Goal: Task Accomplishment & Management: Manage account settings

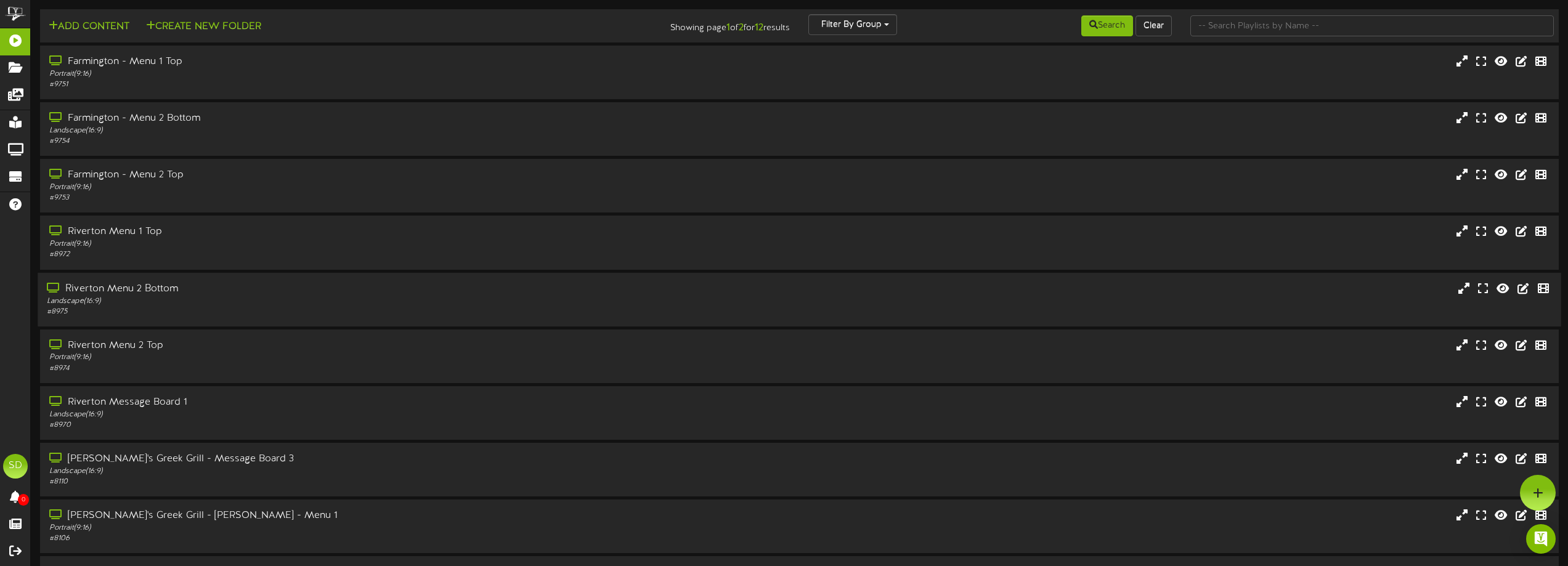
click at [272, 294] on div "Riverton Menu 2 Bottom" at bounding box center [355, 288] width 616 height 14
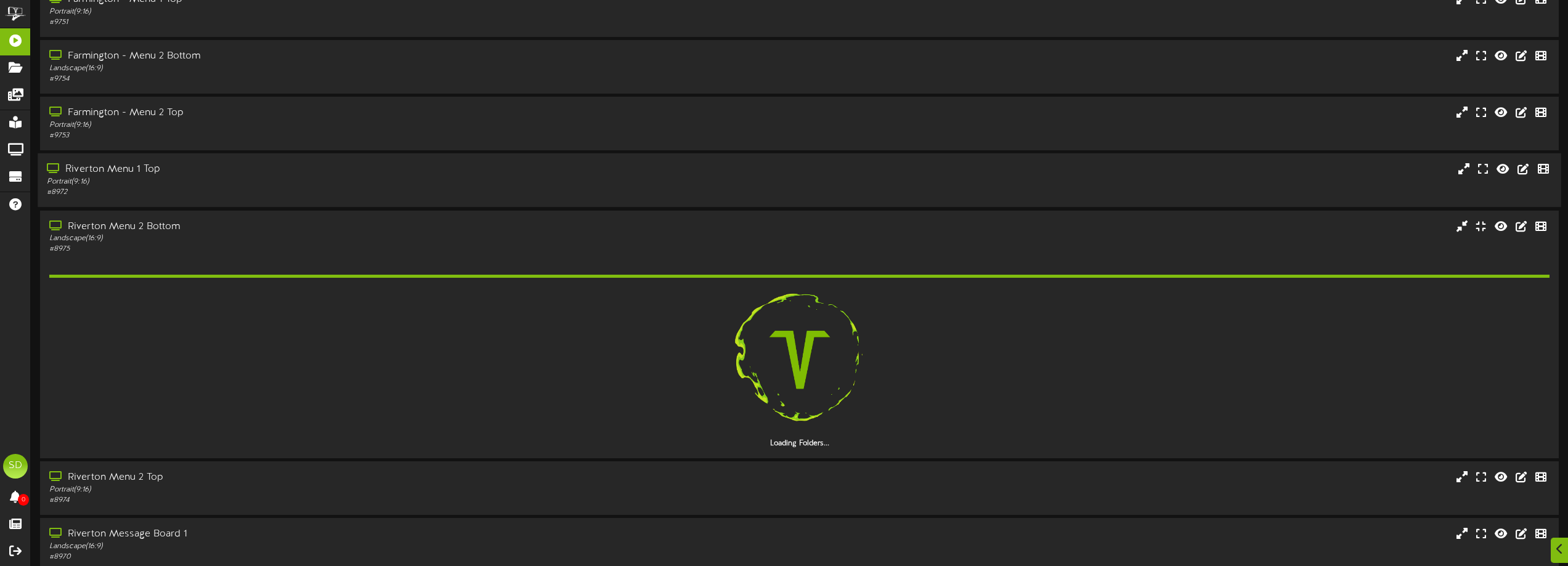
scroll to position [123, 0]
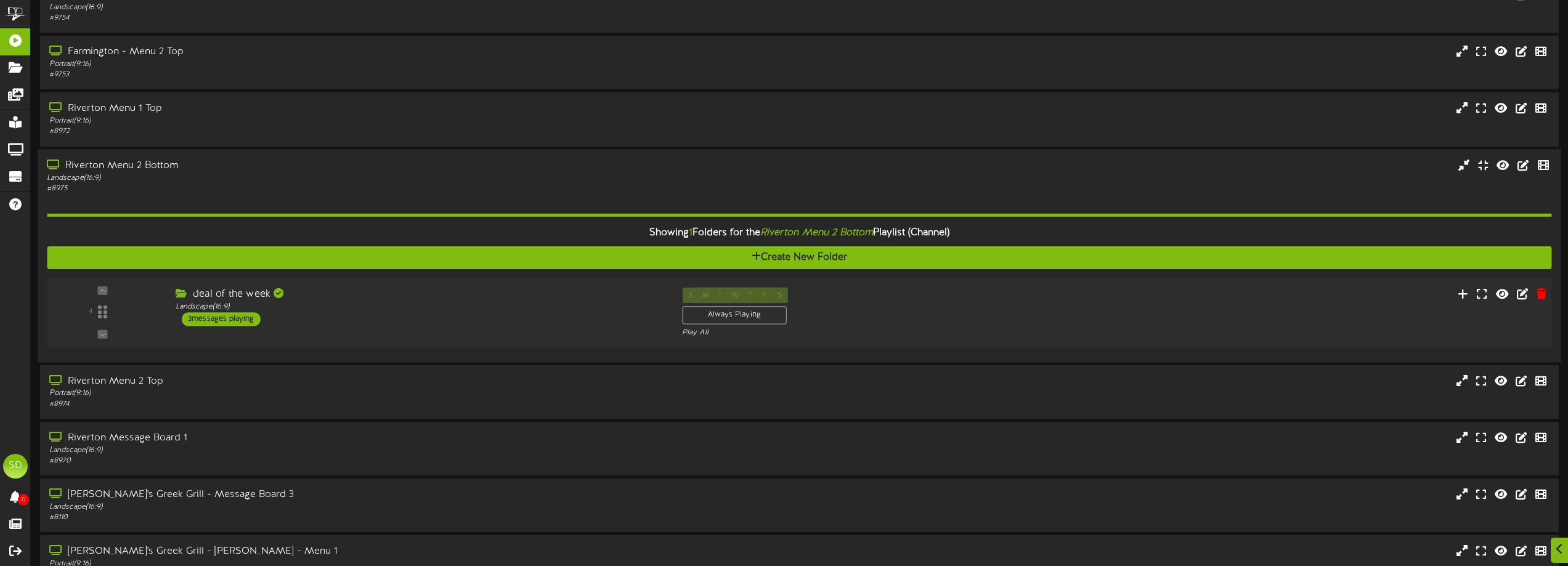
click at [358, 318] on div "deal of the week Landscape ( 16:9 ) 3 messages playing" at bounding box center [419, 306] width 506 height 39
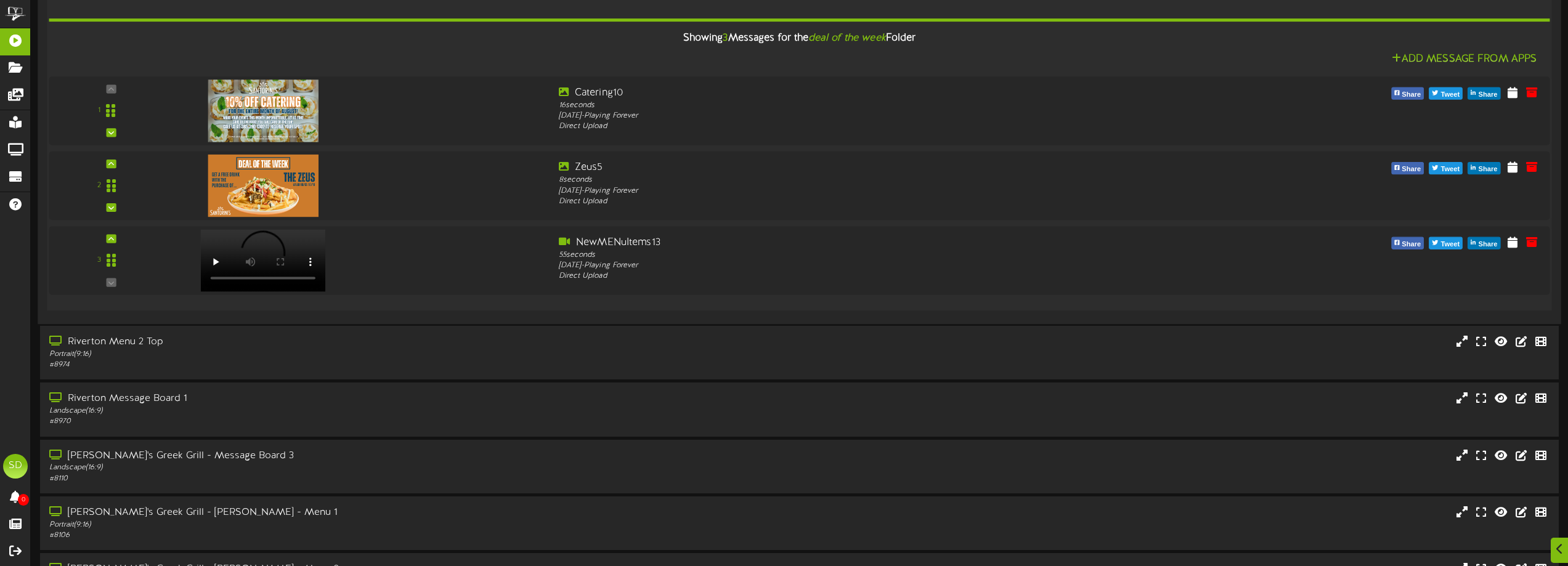
scroll to position [493, 0]
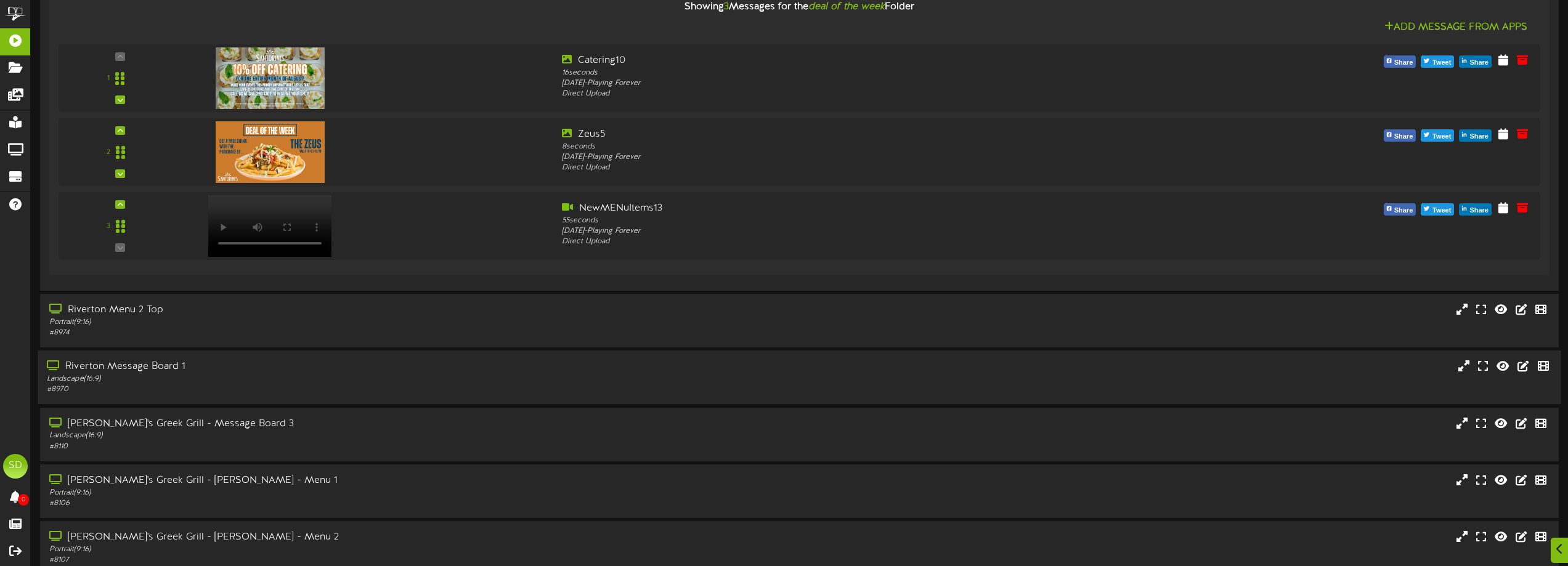
click at [505, 380] on div "Landscape ( 16:9 )" at bounding box center [355, 379] width 616 height 10
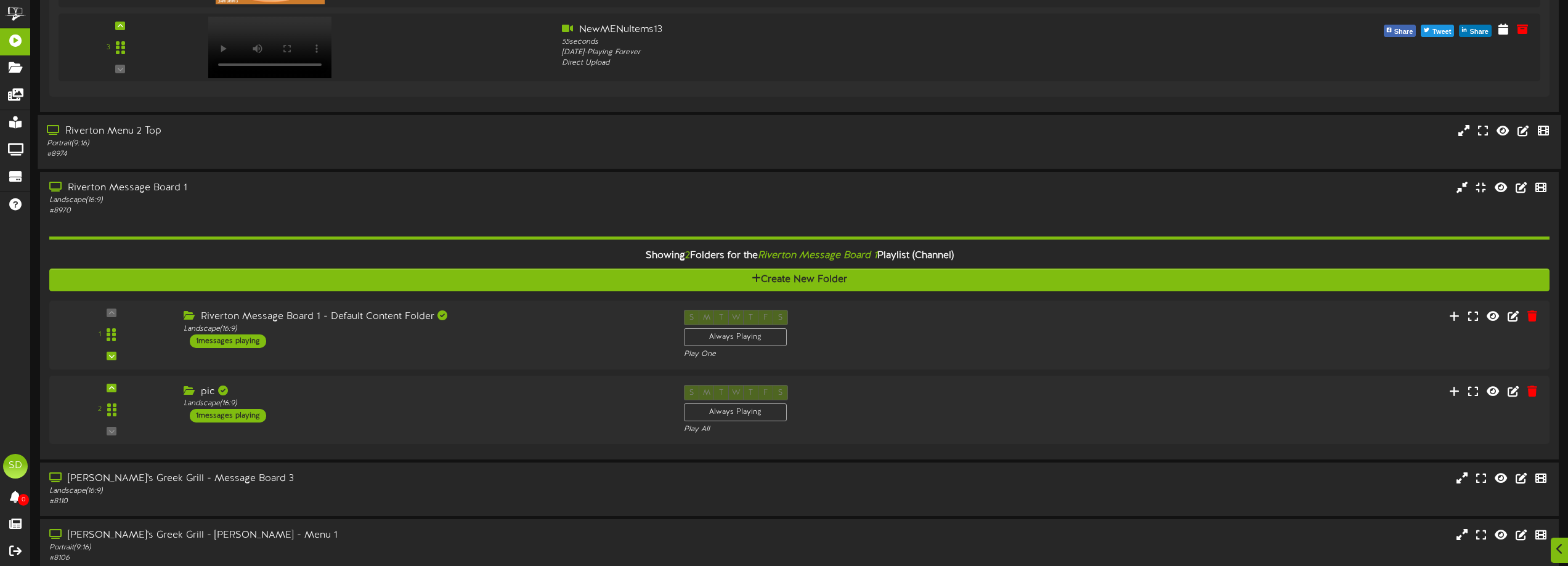
scroll to position [677, 0]
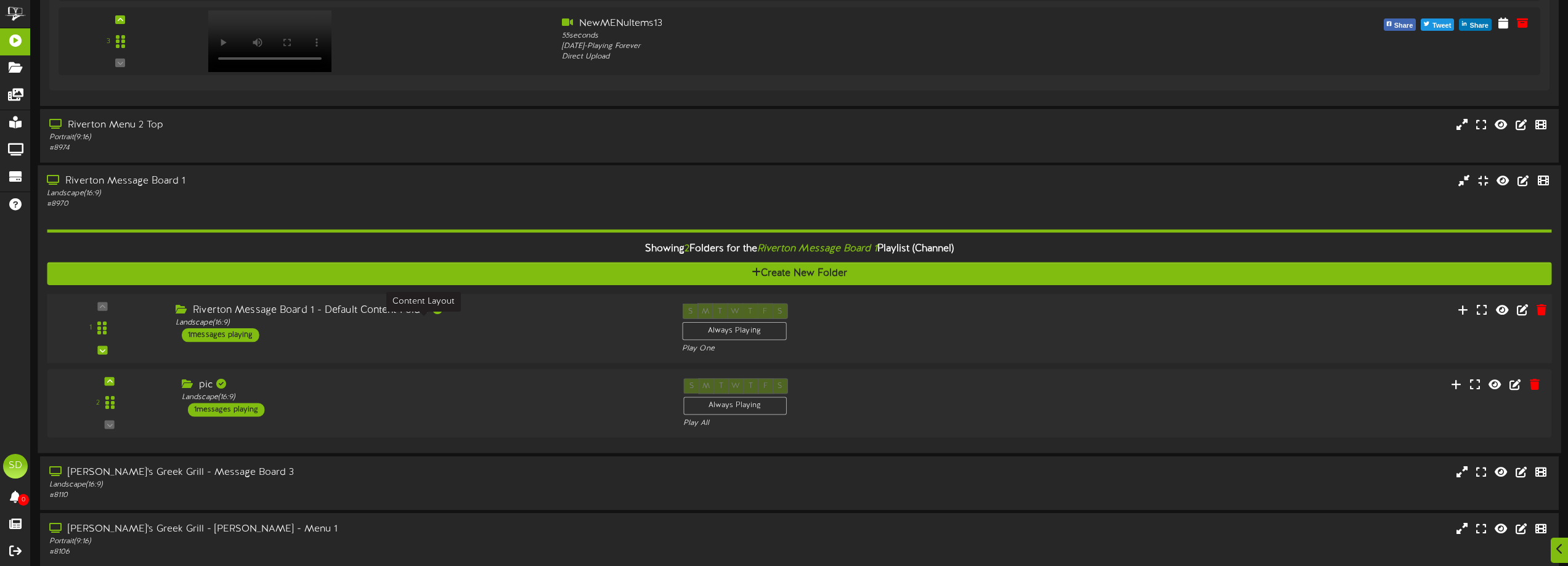
click at [507, 328] on div "Landscape ( 16:9 )" at bounding box center [419, 322] width 488 height 10
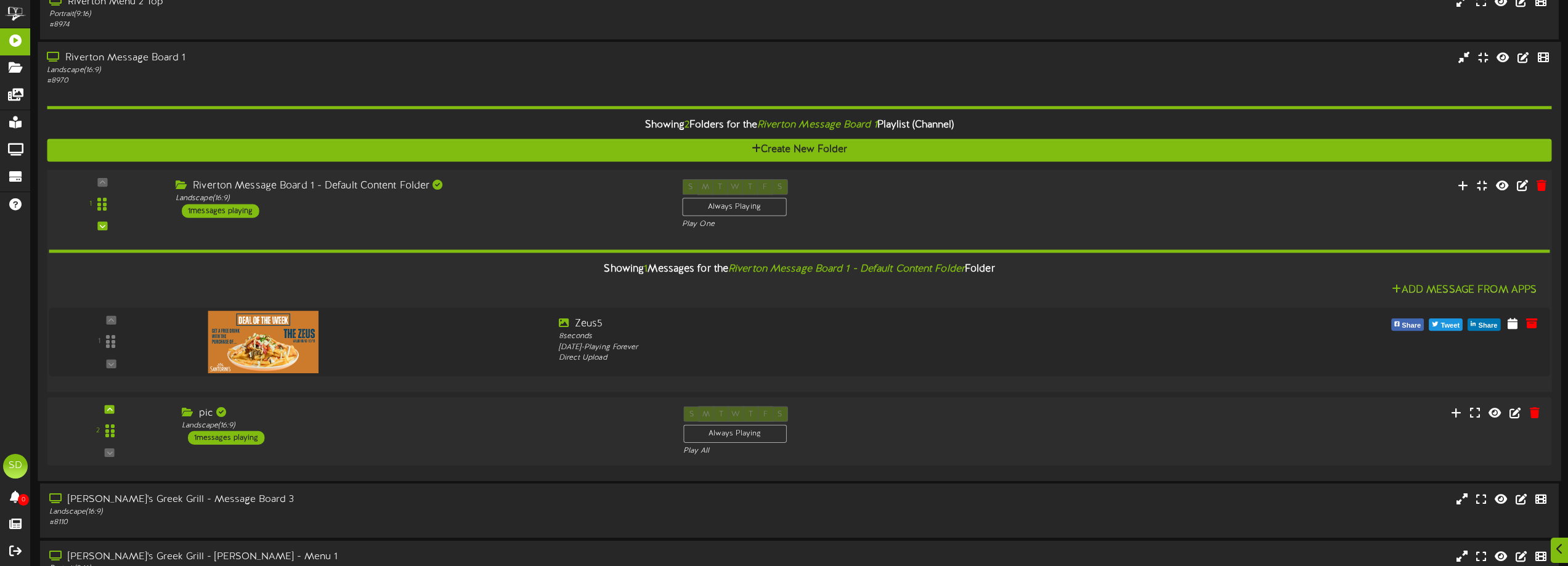
scroll to position [862, 0]
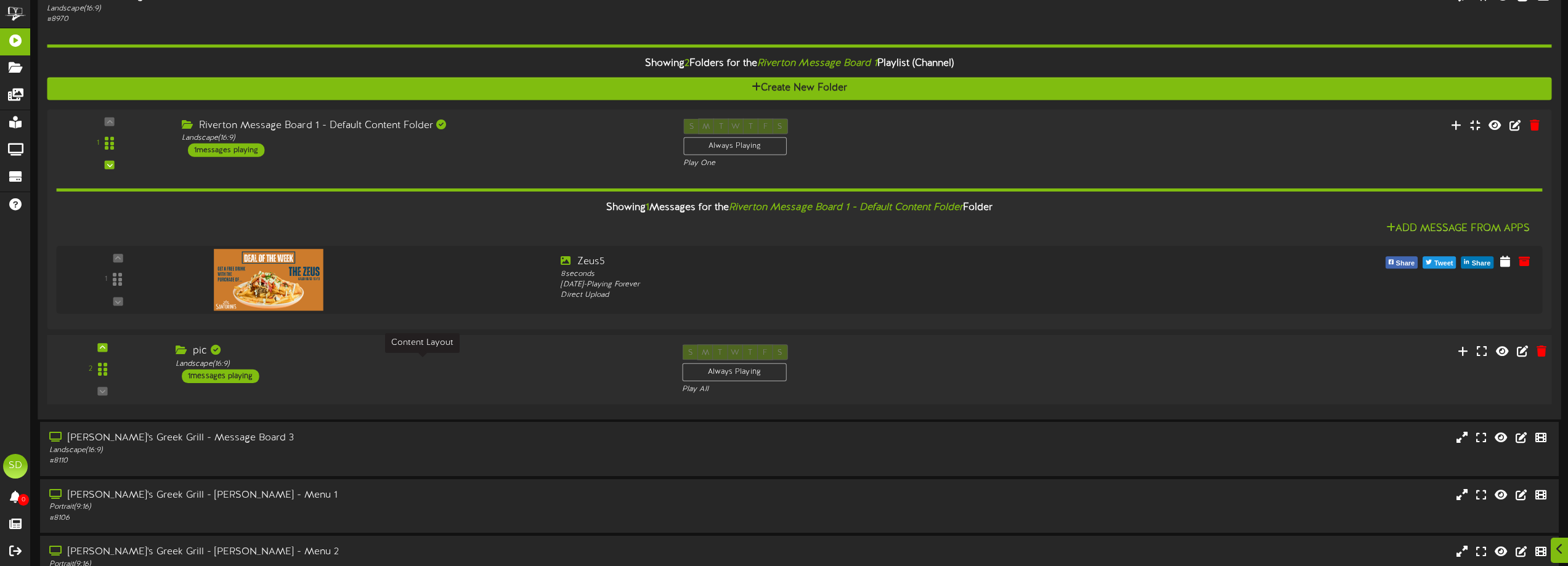
click at [430, 360] on div "Landscape ( 16:9 )" at bounding box center [419, 364] width 488 height 10
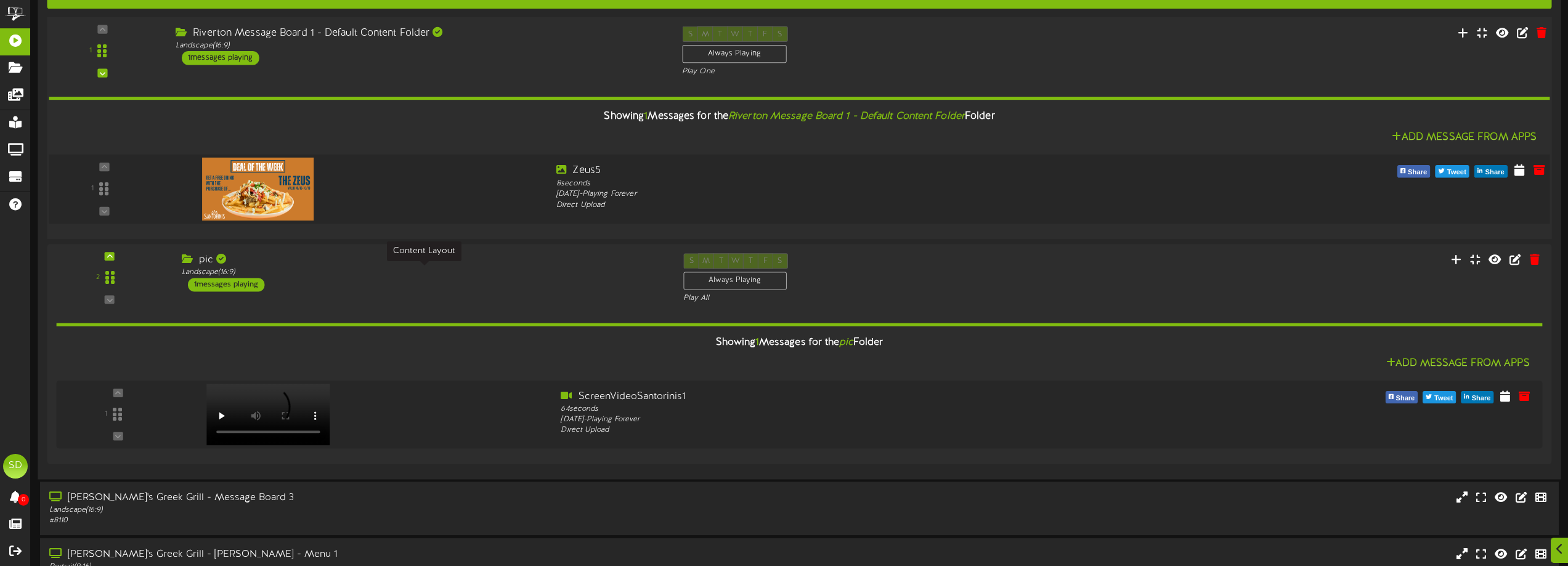
scroll to position [985, 0]
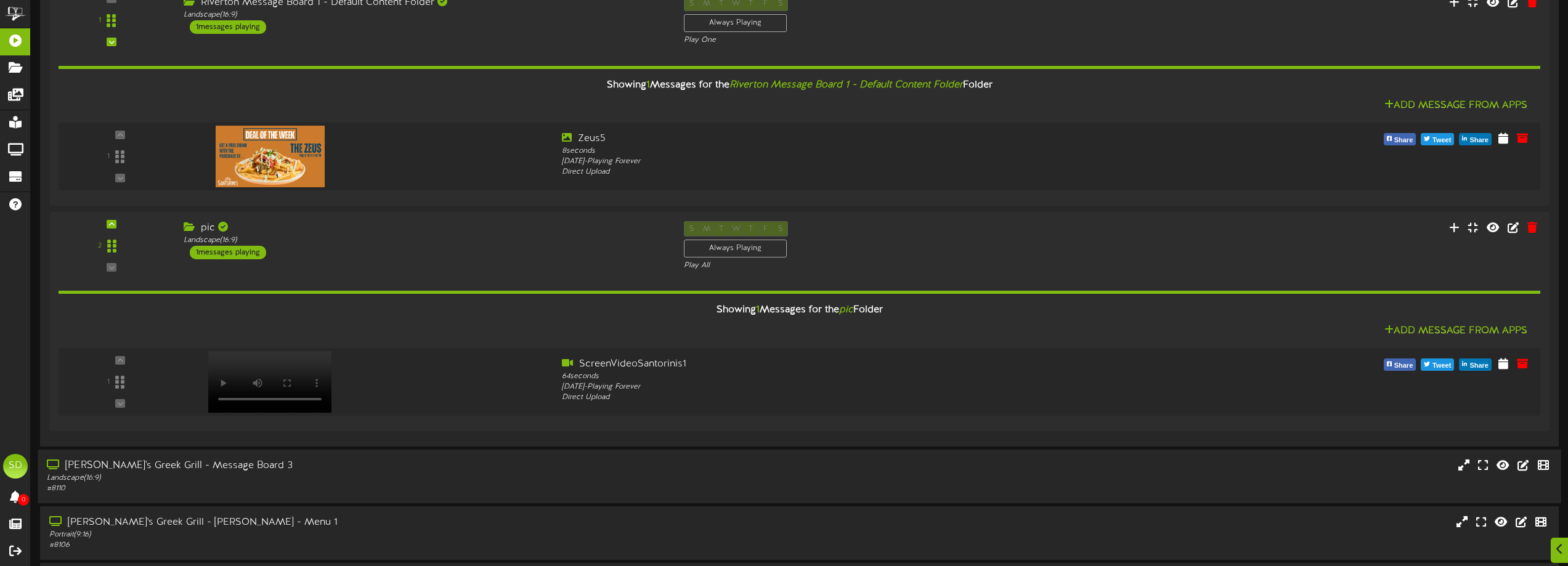
click at [335, 485] on div "# 8110" at bounding box center [355, 488] width 616 height 10
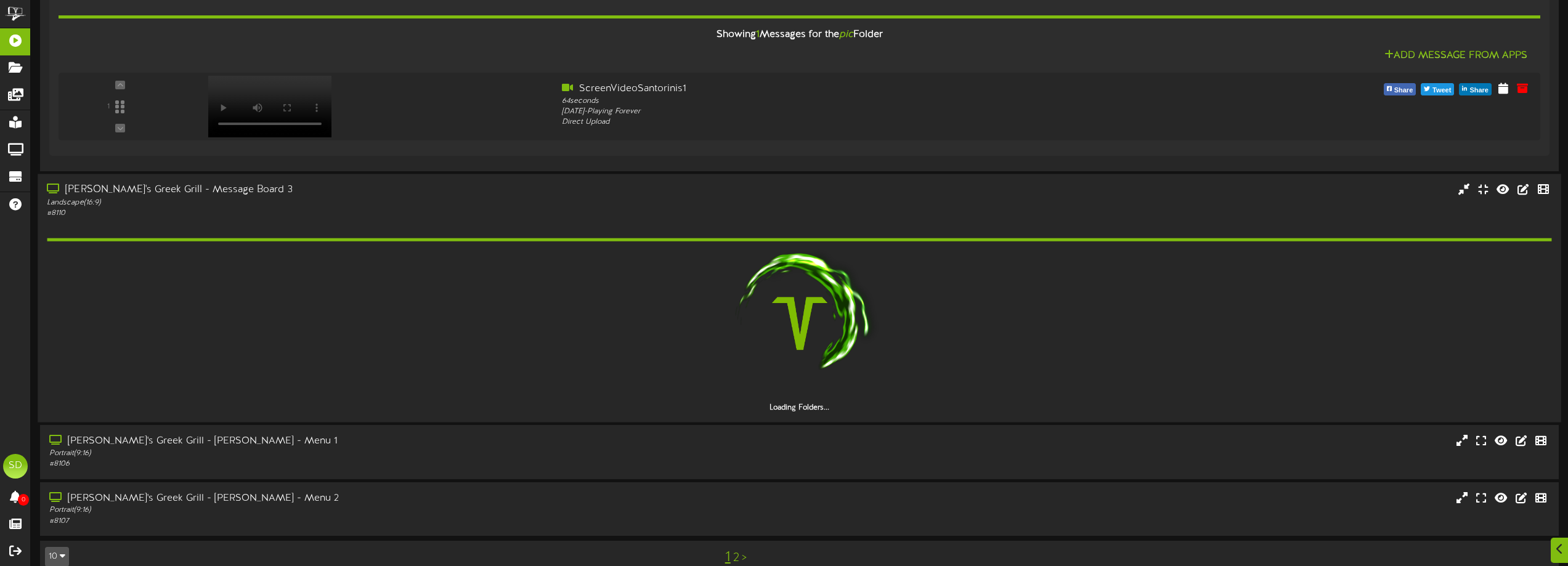
scroll to position [1281, 0]
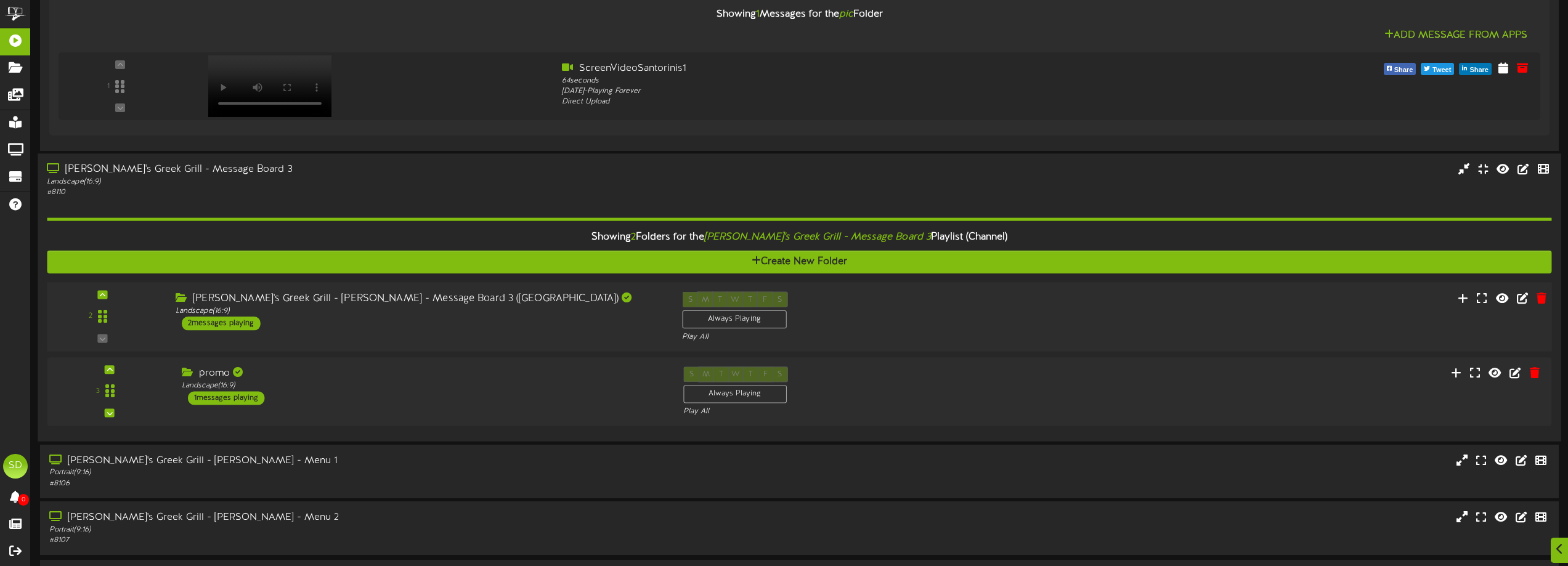
click at [501, 328] on div "[PERSON_NAME]'s Greek Grill - [PERSON_NAME] - Message Board 3 ([GEOGRAPHIC_DATA…" at bounding box center [419, 311] width 506 height 39
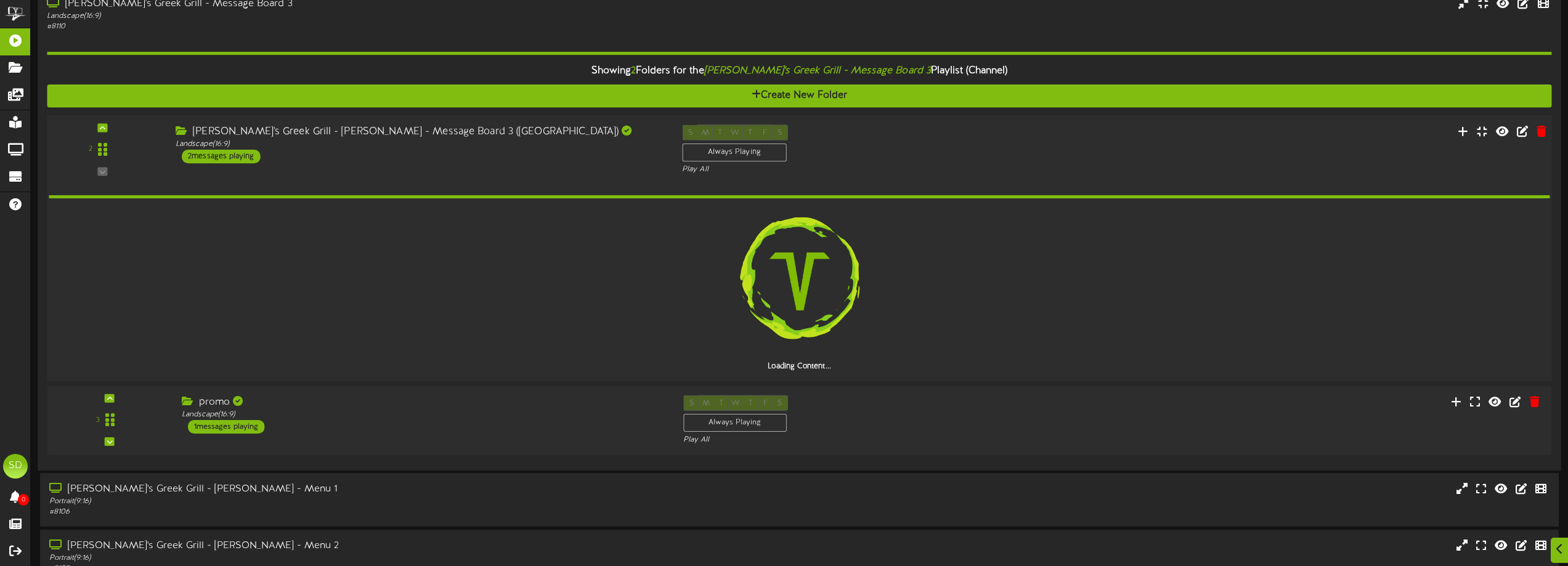
scroll to position [1465, 0]
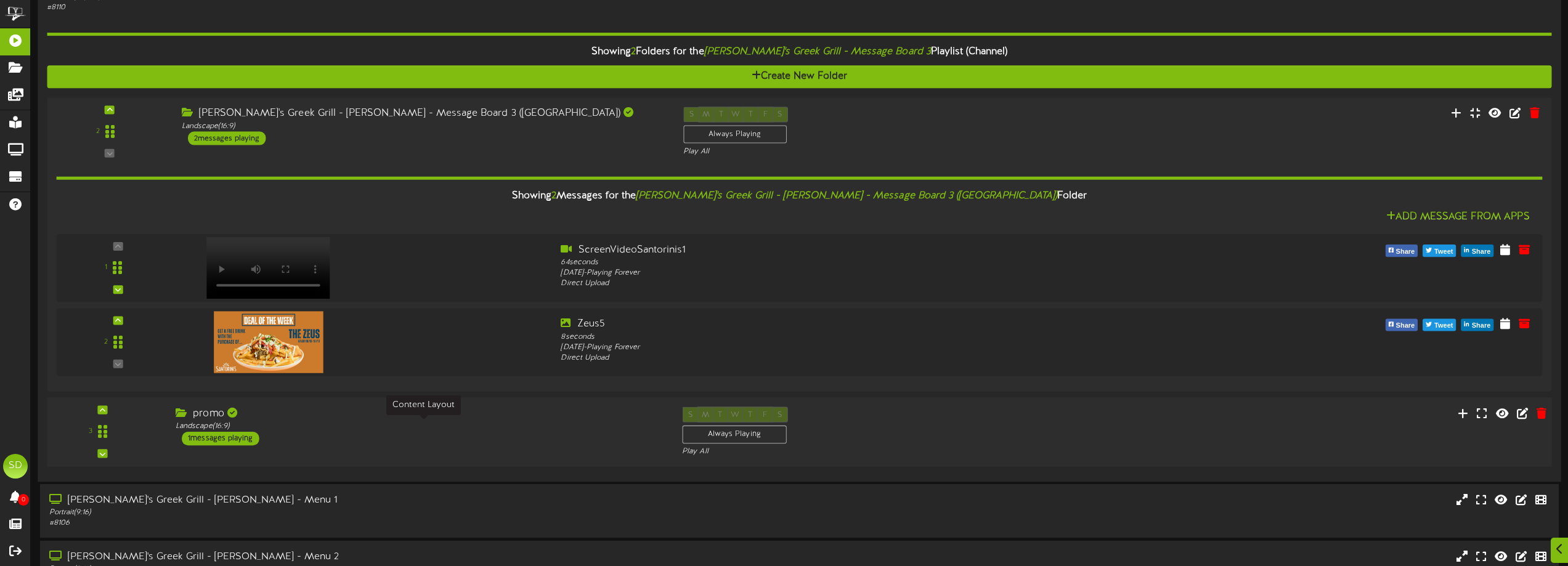
click at [488, 425] on div "Landscape ( 16:9 )" at bounding box center [419, 426] width 488 height 10
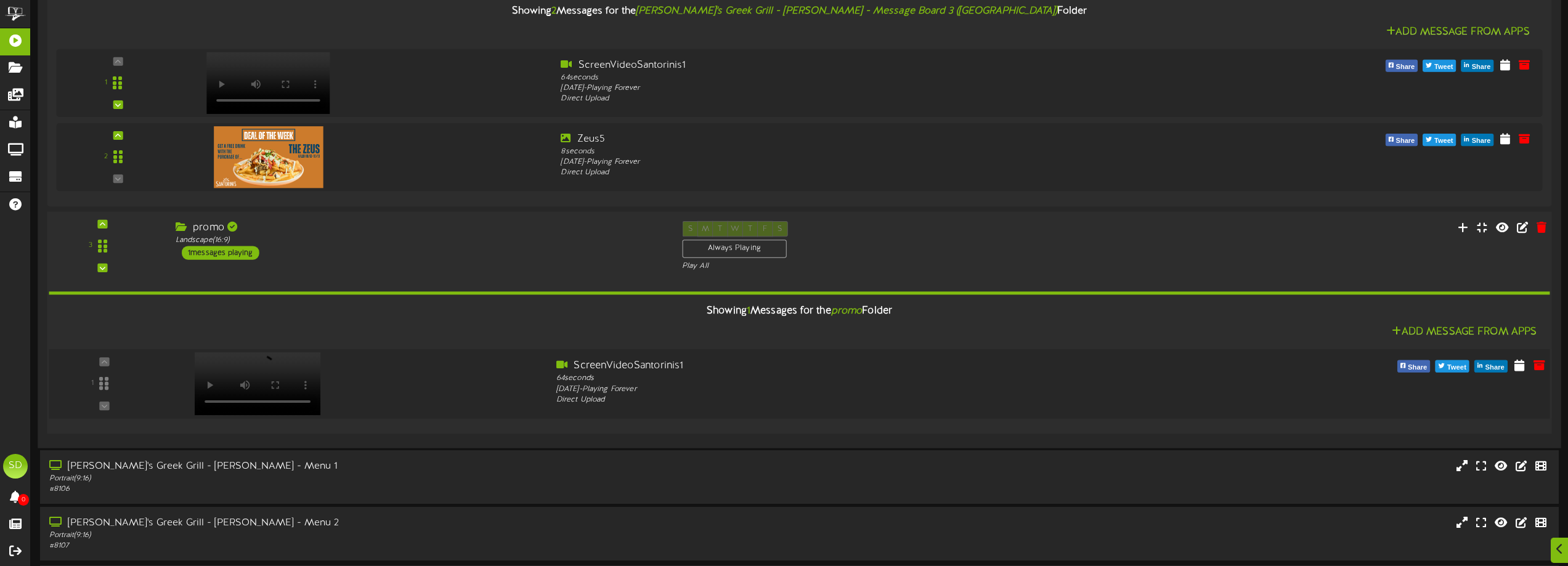
scroll to position [1695, 0]
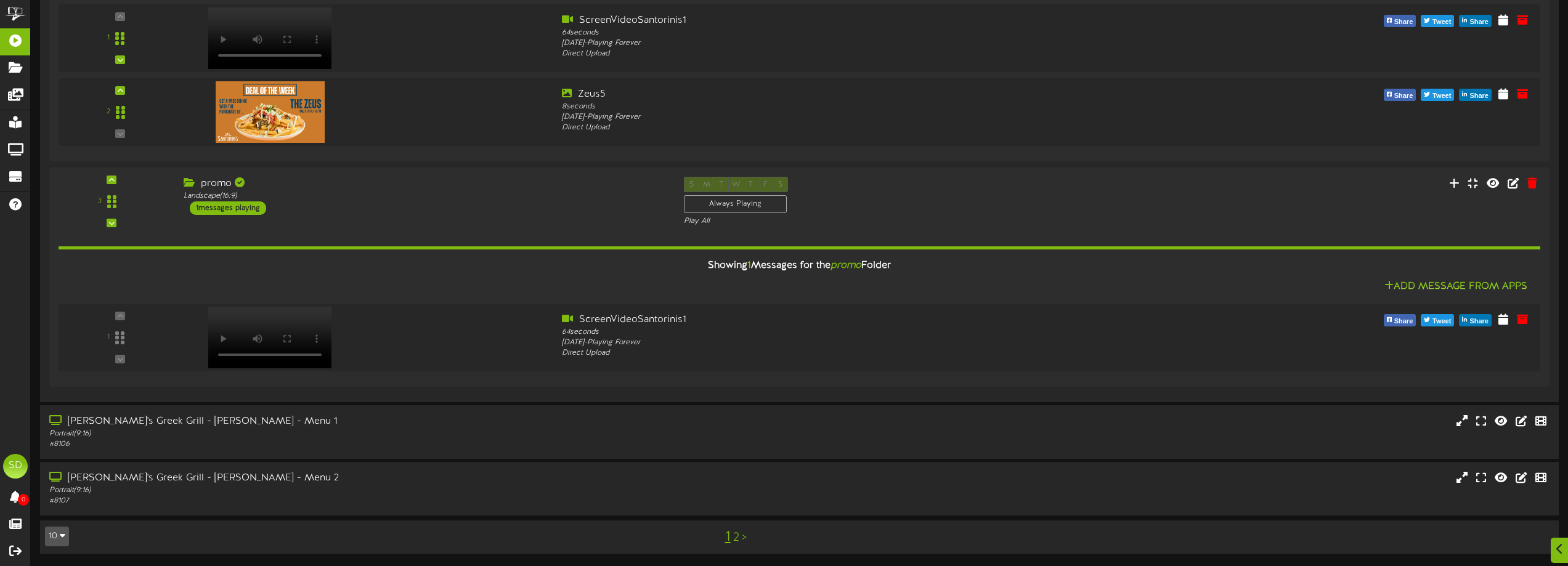
click at [734, 537] on link "2" at bounding box center [736, 537] width 6 height 13
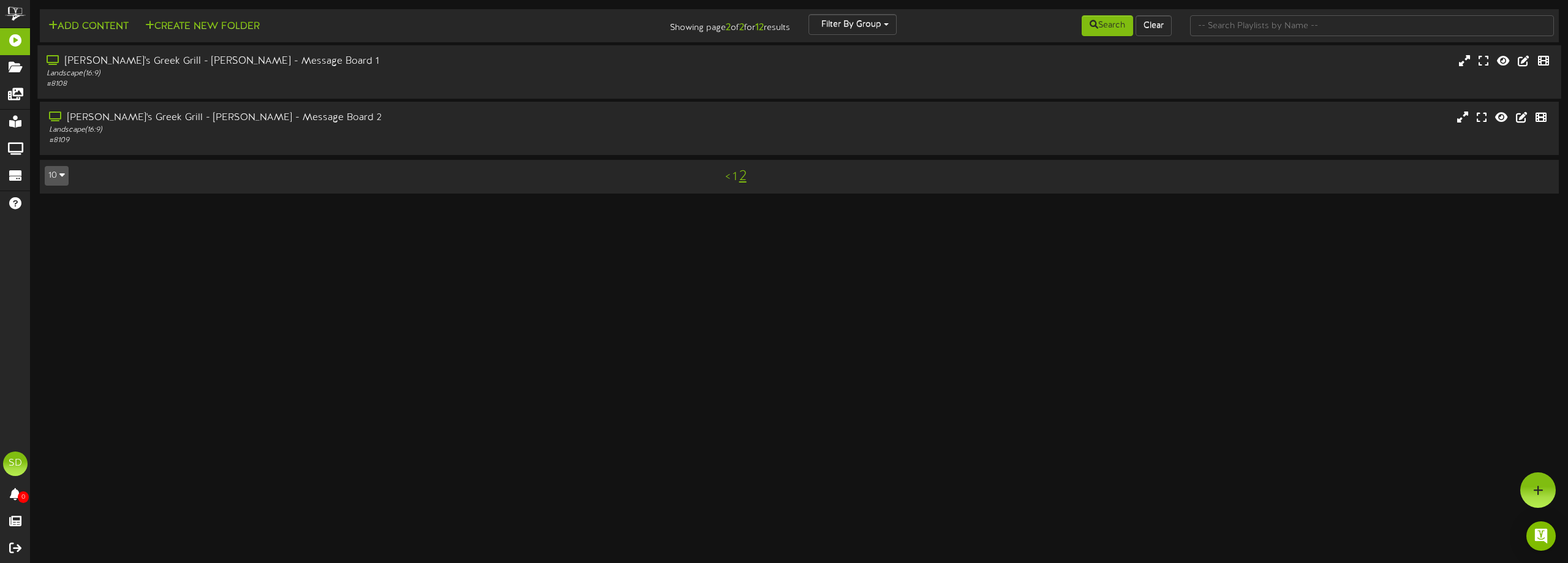
click at [376, 79] on div "# 8108" at bounding box center [355, 84] width 616 height 10
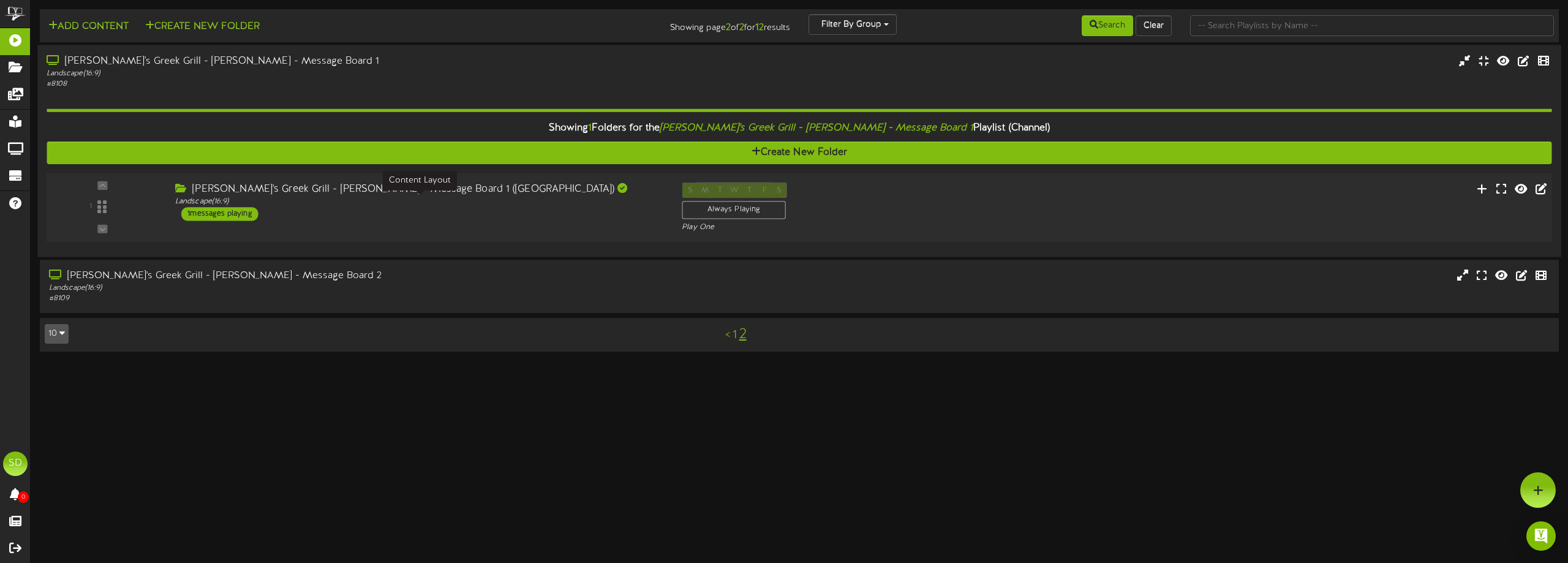
click at [441, 199] on div "Landscape ( 16:9 )" at bounding box center [419, 202] width 488 height 10
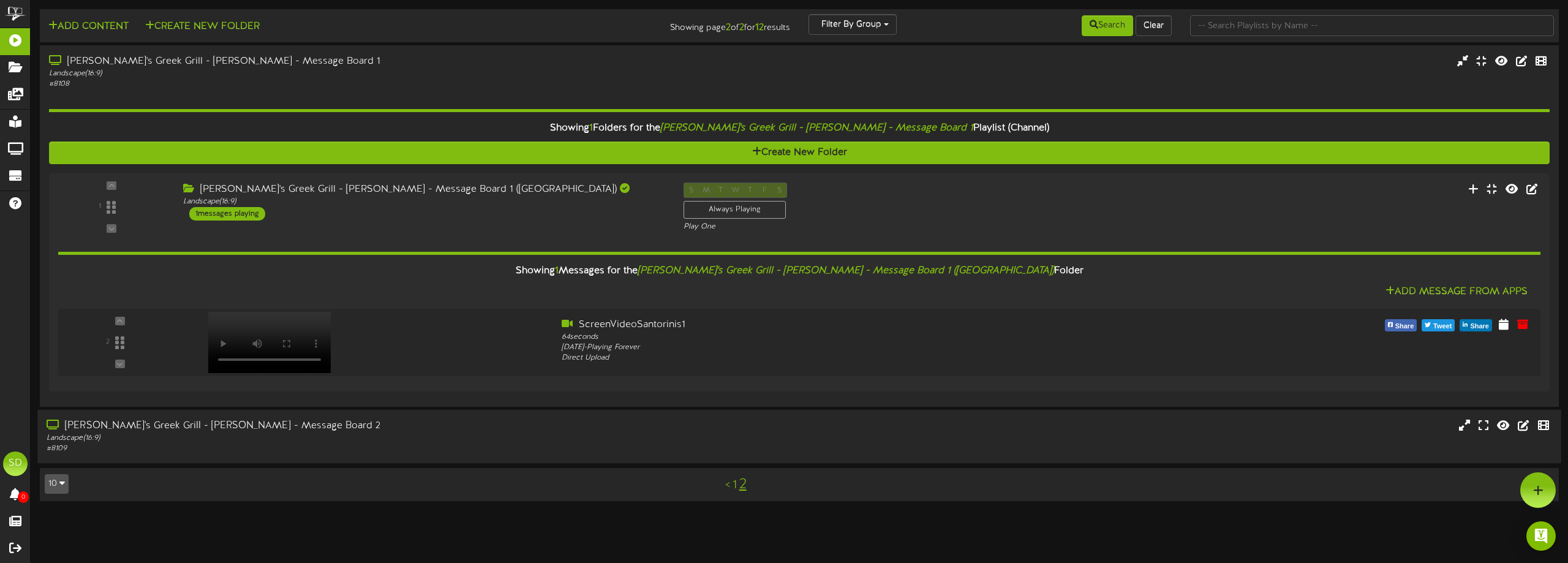
click at [430, 447] on div "# 8109" at bounding box center [355, 448] width 616 height 10
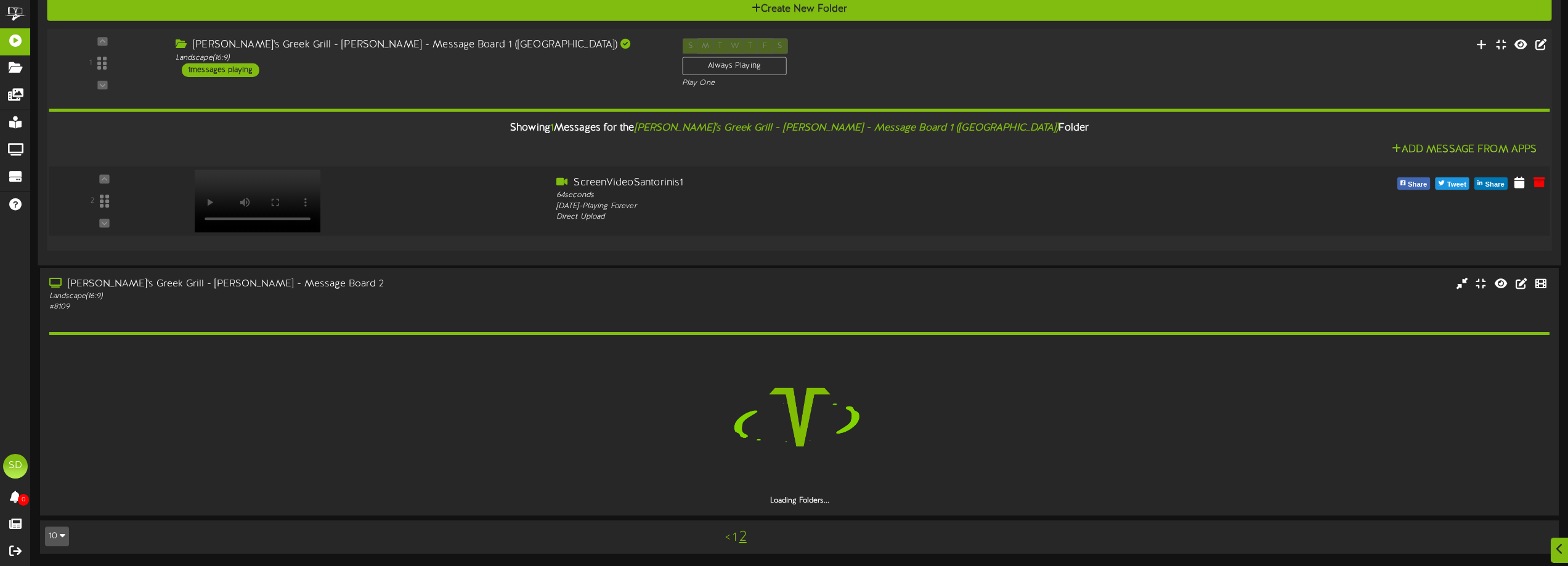
scroll to position [109, 0]
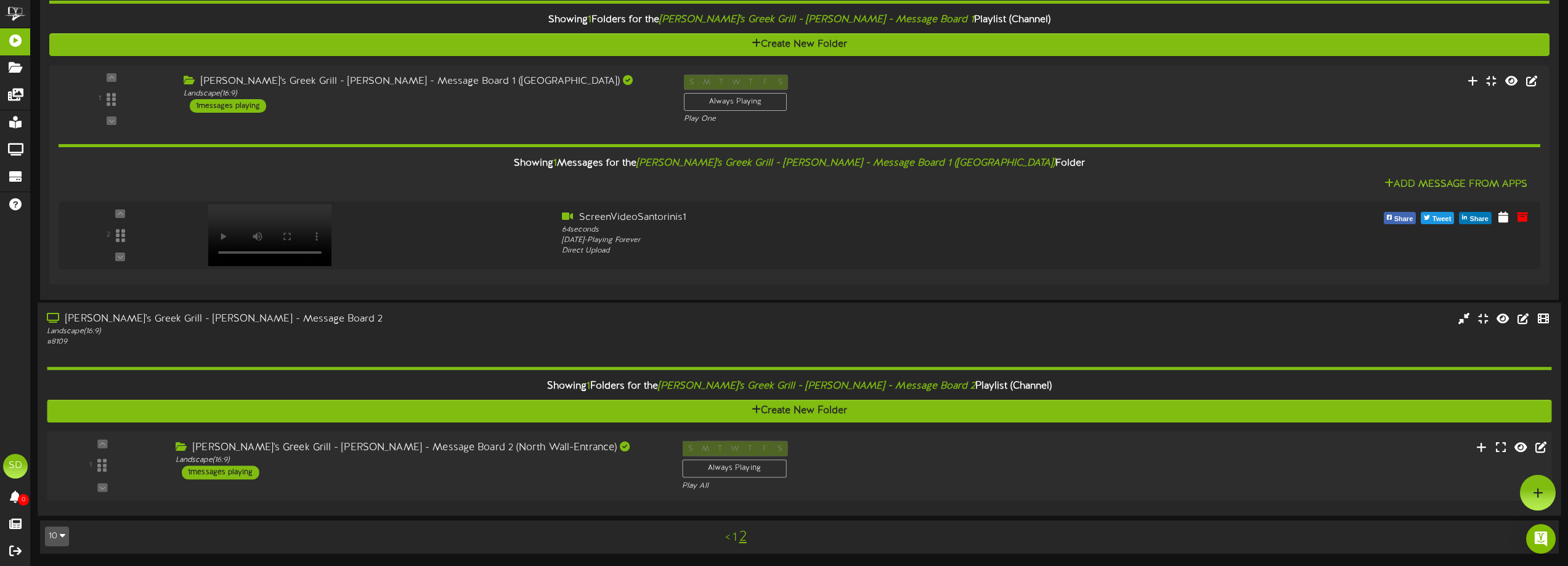
click at [437, 466] on div "[PERSON_NAME]'s Greek Grill - [PERSON_NAME] - Message Board 2 (North Wall-Entra…" at bounding box center [419, 459] width 506 height 39
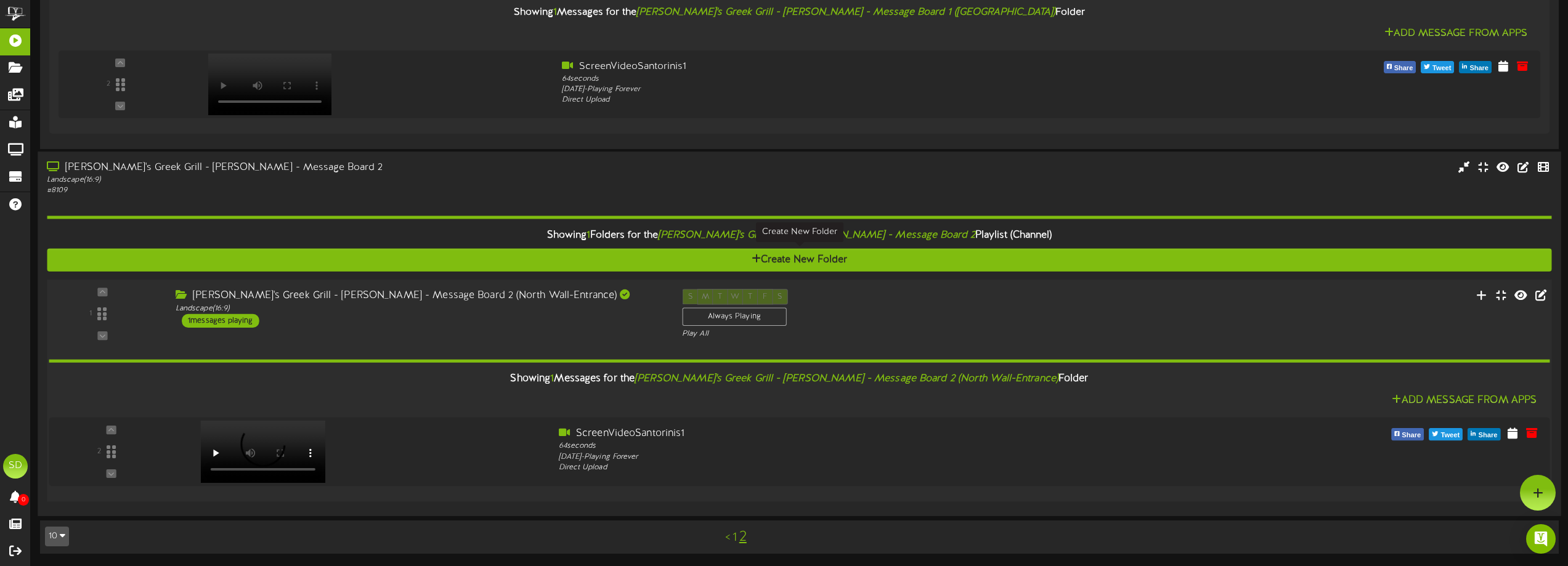
scroll to position [0, 0]
